Goal: Information Seeking & Learning: Learn about a topic

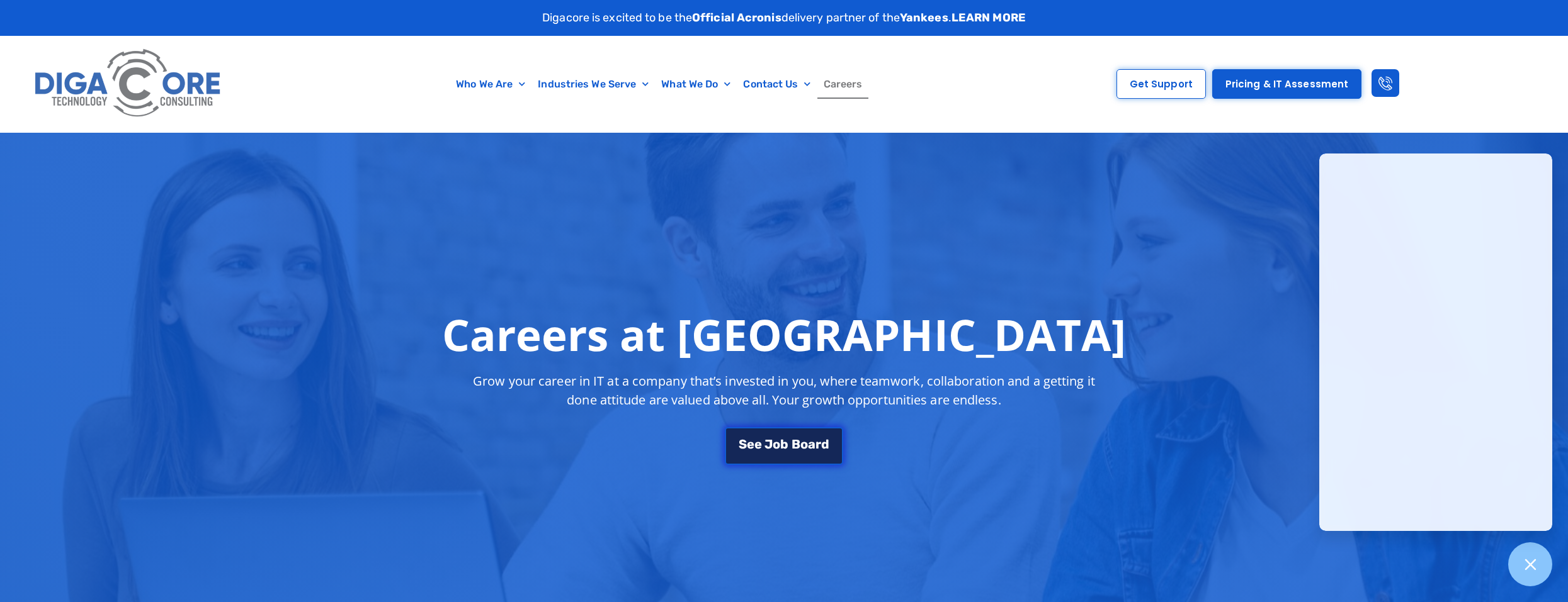
click at [793, 432] on link "S e e J [PERSON_NAME]" at bounding box center [783, 446] width 118 height 38
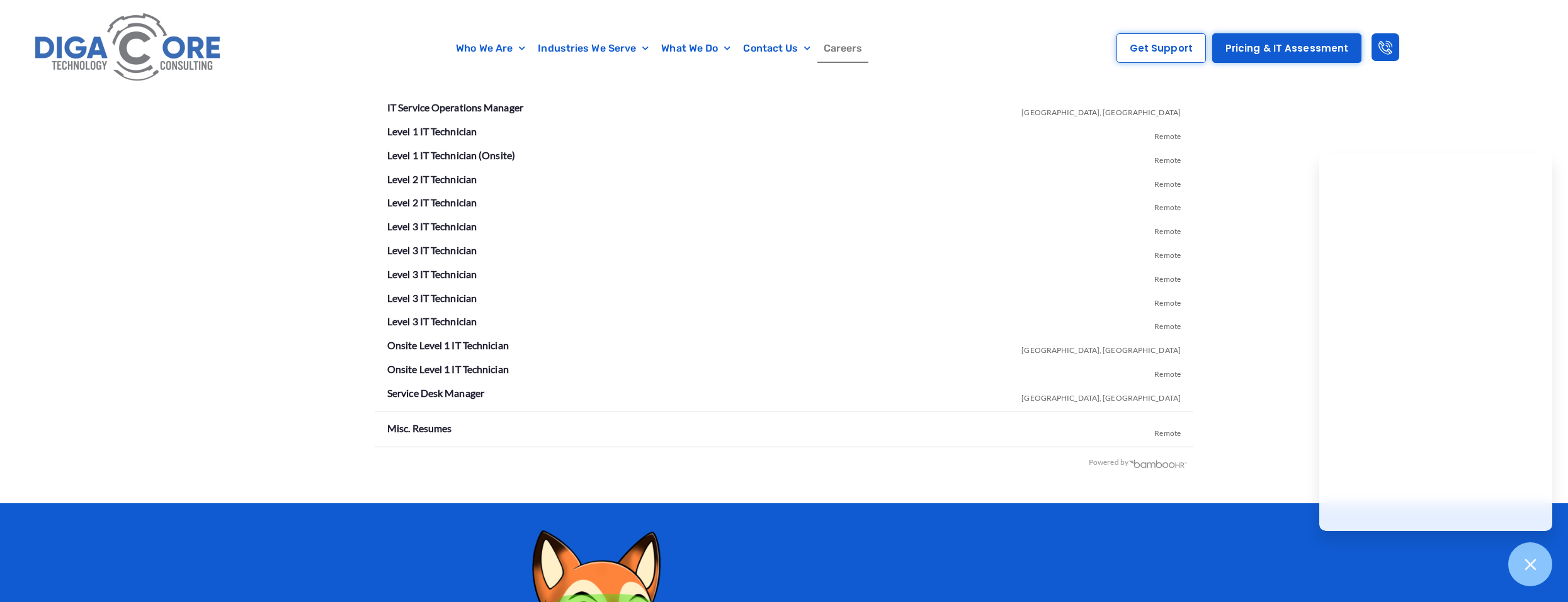
scroll to position [2299, 0]
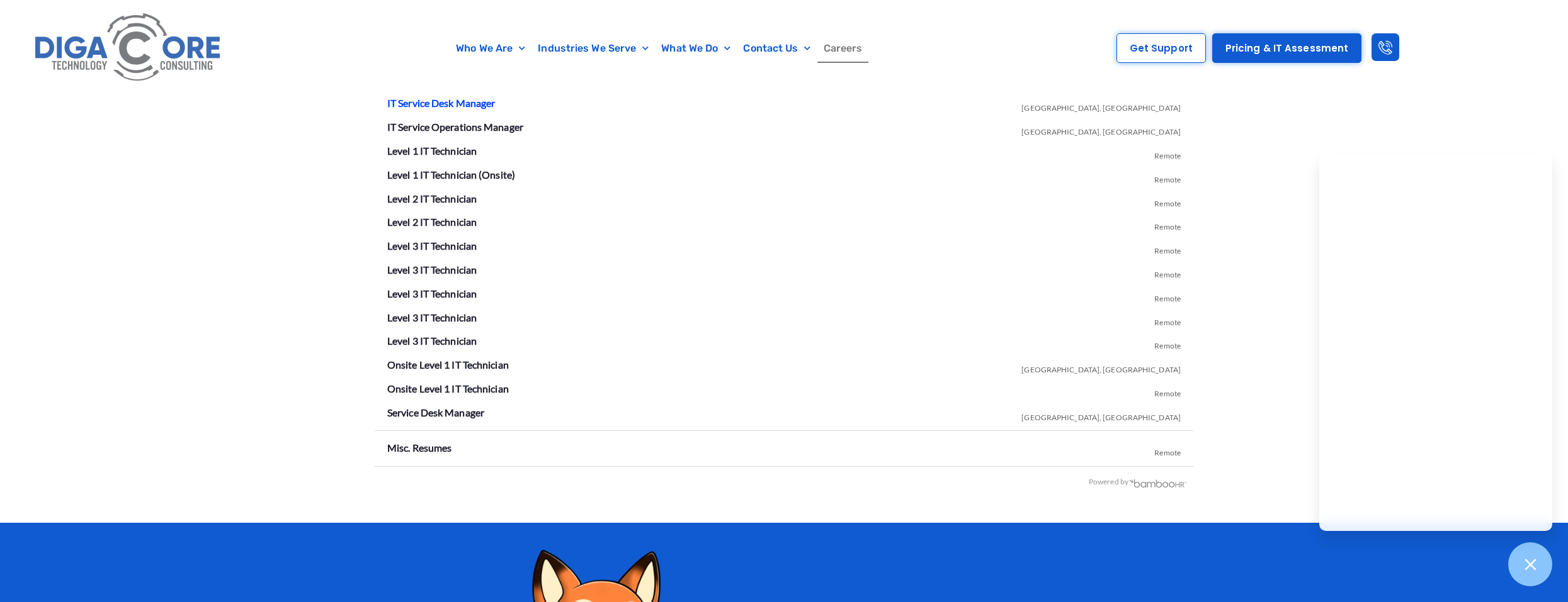
click at [412, 104] on link "IT Service Desk Manager" at bounding box center [441, 103] width 107 height 12
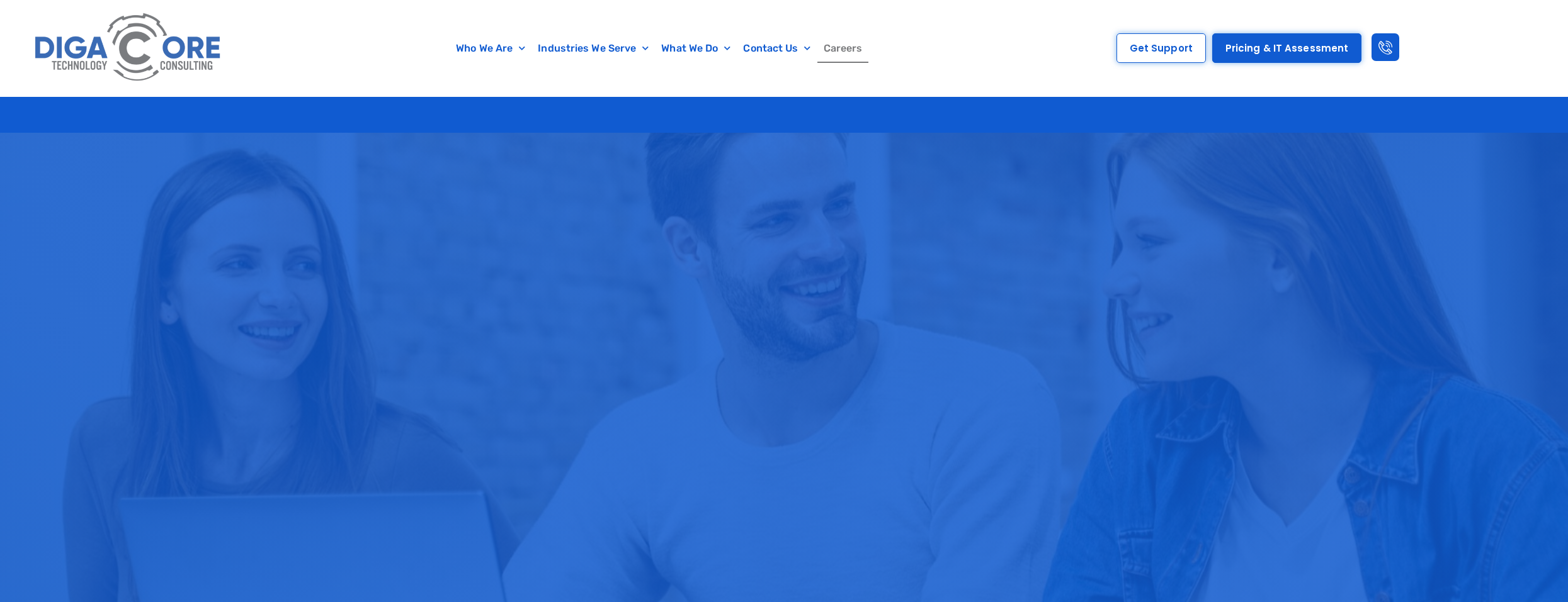
scroll to position [2299, 0]
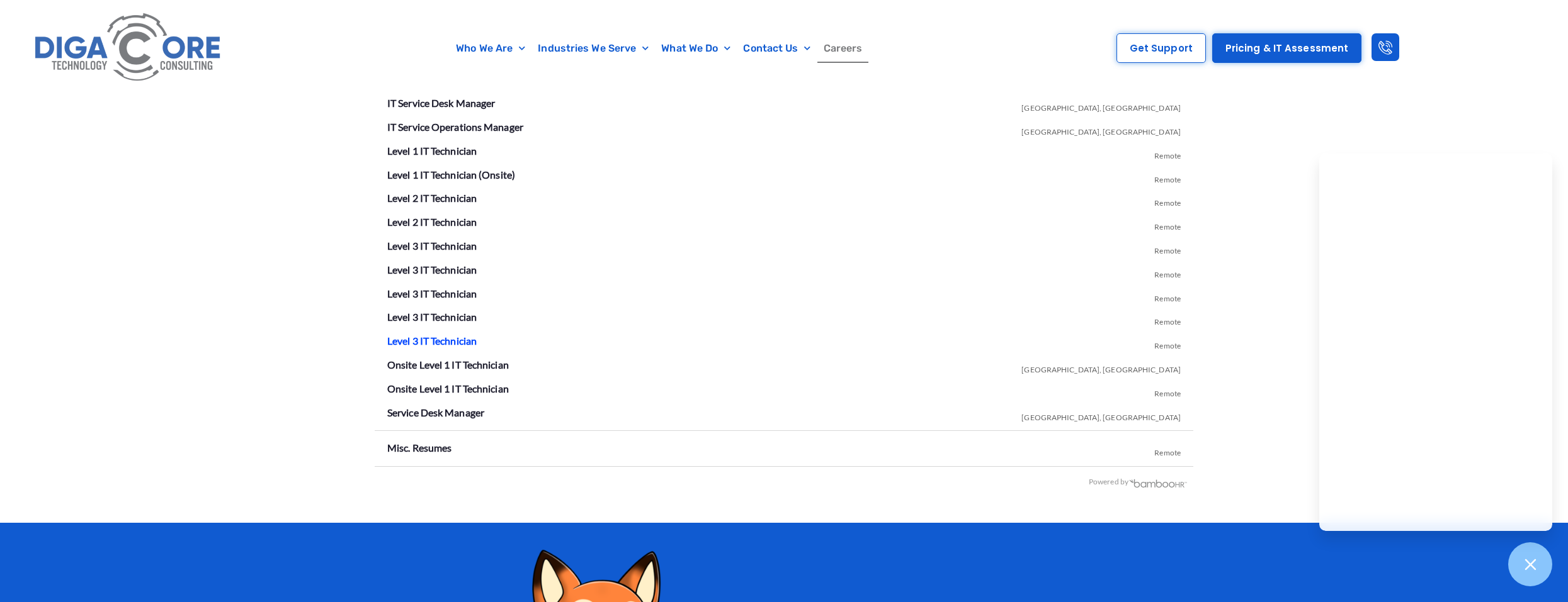
click at [459, 344] on link "Level 3 IT Technician" at bounding box center [432, 340] width 89 height 12
